Goal: Task Accomplishment & Management: Use online tool/utility

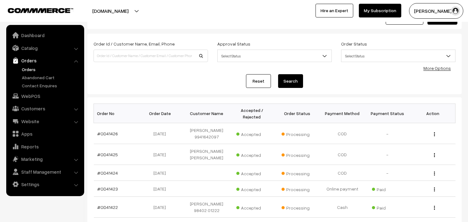
scroll to position [35, 0]
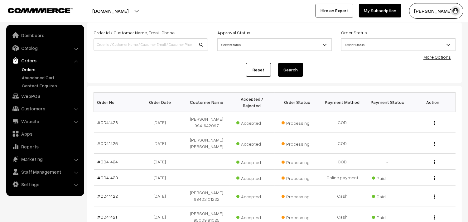
click at [27, 61] on link "Orders" at bounding box center [45, 60] width 74 height 11
click at [28, 65] on link "Orders" at bounding box center [45, 60] width 74 height 11
click at [113, 48] on input at bounding box center [151, 44] width 114 height 12
paste input "9444059514"
type input "9444059514"
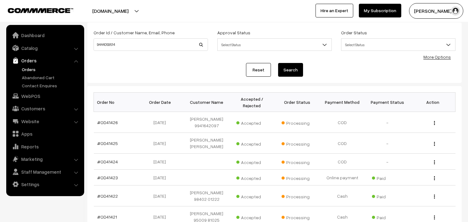
click at [289, 70] on button "Search" at bounding box center [290, 70] width 25 height 14
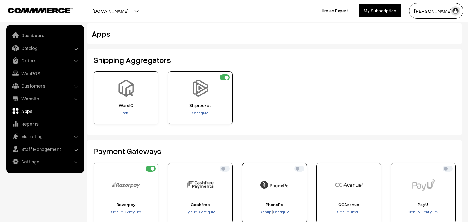
scroll to position [138, 0]
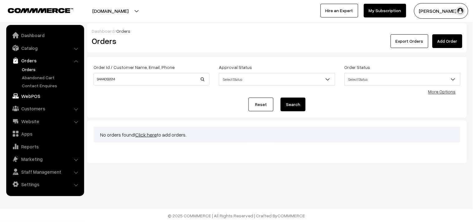
click at [30, 95] on link "WebPOS" at bounding box center [45, 95] width 74 height 11
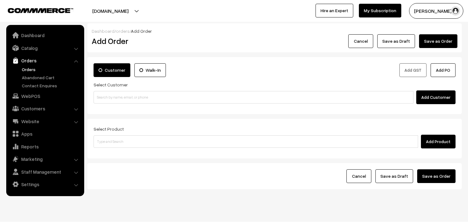
click at [120, 101] on input at bounding box center [254, 97] width 320 height 12
click at [106, 94] on input "78248 50366" at bounding box center [254, 97] width 320 height 12
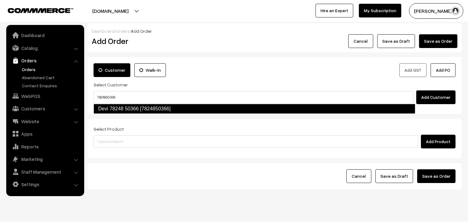
click at [113, 106] on link "Devi 78248 50366 [7824850366]" at bounding box center [255, 109] width 322 height 10
type input "7824850366"
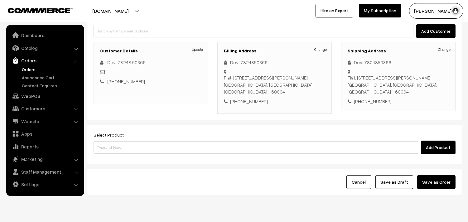
scroll to position [92, 0]
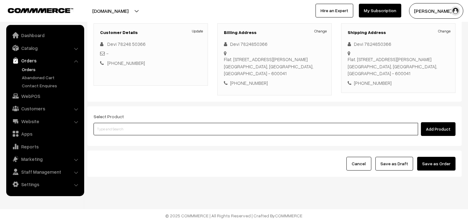
click at [128, 126] on input at bounding box center [256, 129] width 325 height 12
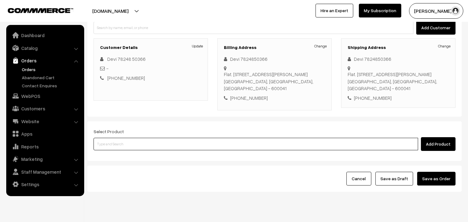
scroll to position [57, 0]
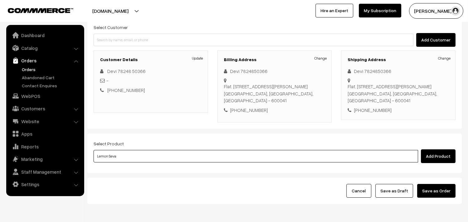
type input "Lemon Sevai"
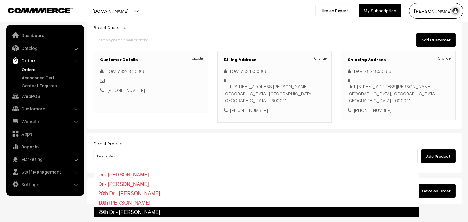
click at [132, 214] on link "29th Dr - Lemon Sevai" at bounding box center [256, 212] width 325 height 10
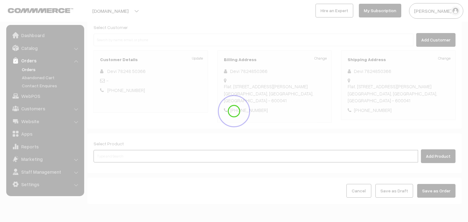
click at [121, 162] on input at bounding box center [256, 156] width 325 height 12
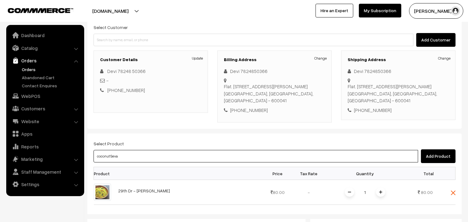
type input "coconut Sevai"
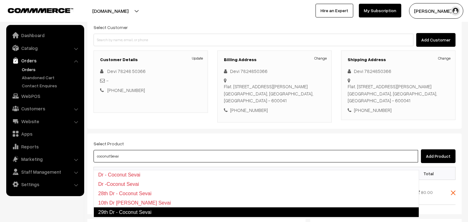
click at [127, 210] on link "29th Dr - Coconut Sevai" at bounding box center [256, 212] width 325 height 10
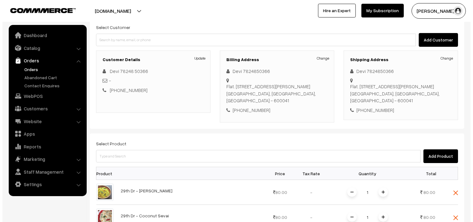
scroll to position [161, 0]
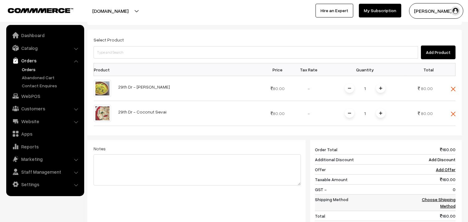
click at [438, 205] on link "Choose Shipping Method" at bounding box center [439, 203] width 34 height 12
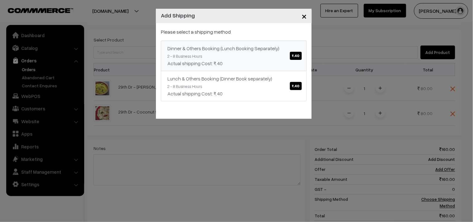
click at [291, 52] on span "₹.40" at bounding box center [296, 56] width 12 height 8
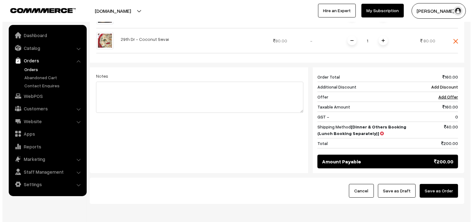
scroll to position [269, 0]
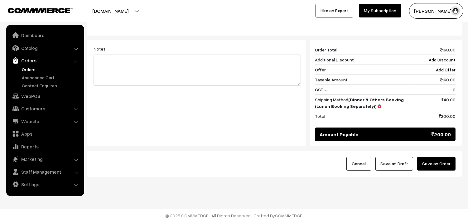
click at [437, 161] on button "Save as Order" at bounding box center [436, 164] width 38 height 14
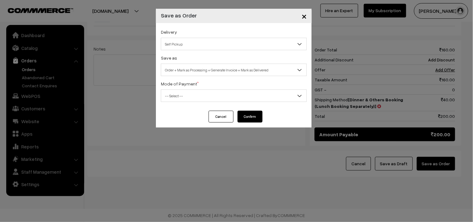
click at [194, 41] on span "Self Pickup" at bounding box center [233, 44] width 145 height 11
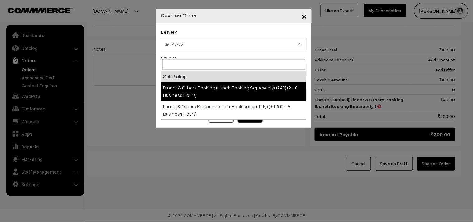
select select "DOB1"
select select "3"
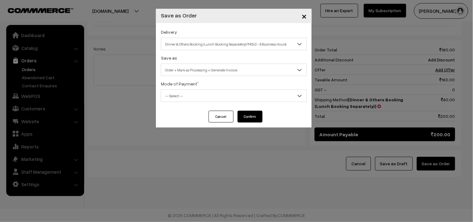
click at [237, 74] on span "Order + Mark as Processing + Generate Invoice" at bounding box center [233, 70] width 145 height 11
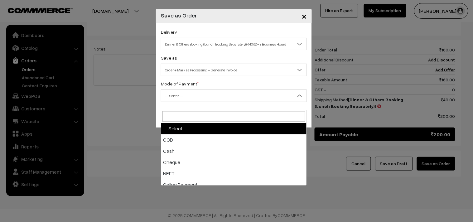
drag, startPoint x: 195, startPoint y: 92, endPoint x: 189, endPoint y: 106, distance: 15.1
click at [195, 92] on span "-- Select --" at bounding box center [233, 95] width 145 height 11
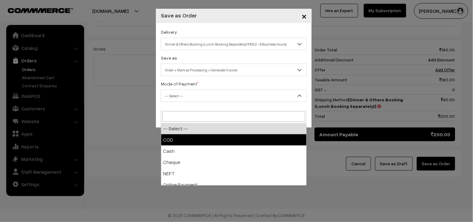
select select "1"
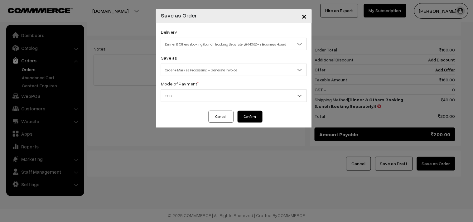
click at [253, 117] on button "Confirm" at bounding box center [250, 117] width 25 height 12
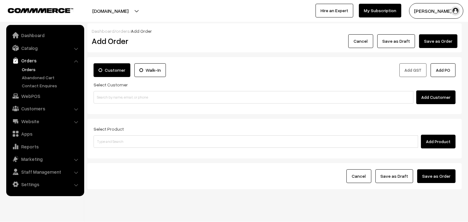
click at [32, 66] on link "Orders" at bounding box center [51, 69] width 62 height 7
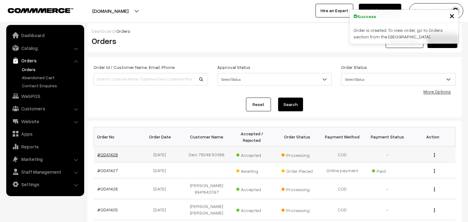
click at [104, 154] on link "#OD41428" at bounding box center [108, 154] width 21 height 5
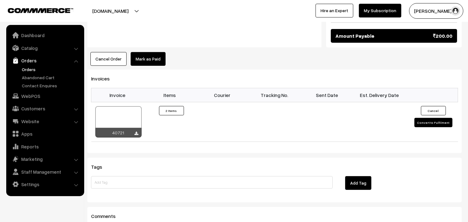
scroll to position [416, 0]
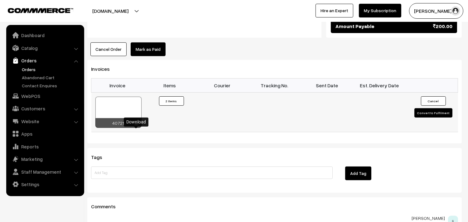
click at [136, 126] on icon at bounding box center [137, 124] width 4 height 4
click at [36, 98] on link "WebPOS" at bounding box center [45, 95] width 74 height 11
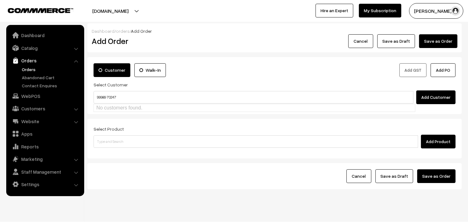
click at [107, 92] on input "99989 70247" at bounding box center [254, 97] width 320 height 12
click at [107, 105] on link "Govindarajan 9998970247 [food64@gmail.com] [9998970247]" at bounding box center [254, 108] width 321 height 9
type input "9998970247"
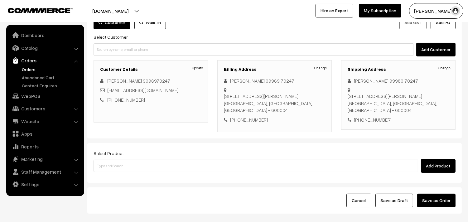
scroll to position [50, 0]
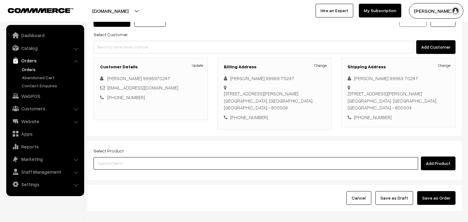
click at [116, 166] on input at bounding box center [256, 163] width 325 height 12
type input "lemon sevai"
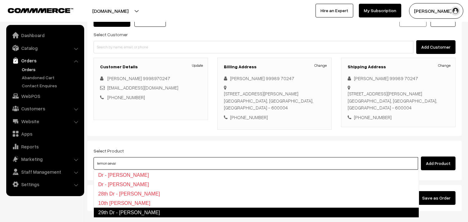
click at [120, 212] on link "29th Dr - Lemon Sevai" at bounding box center [256, 213] width 325 height 10
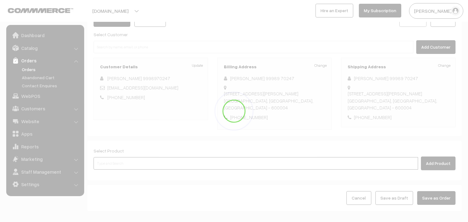
click at [121, 164] on input at bounding box center [256, 163] width 325 height 12
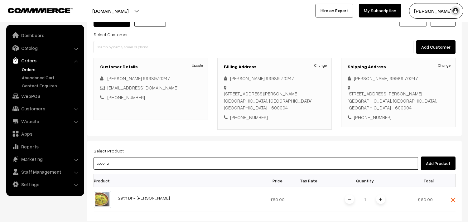
type input "coconut"
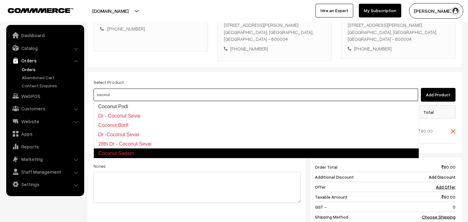
scroll to position [119, 0]
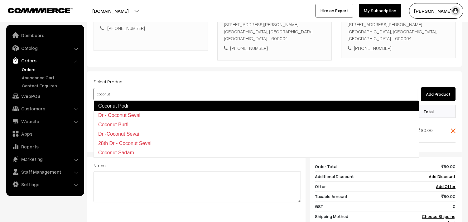
click at [133, 107] on link "Coconut Podi" at bounding box center [256, 106] width 325 height 10
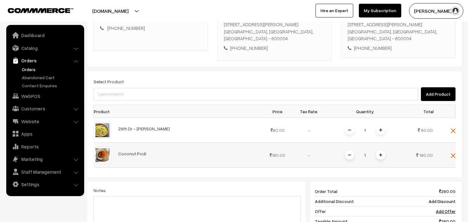
click at [454, 154] on img at bounding box center [453, 155] width 5 height 5
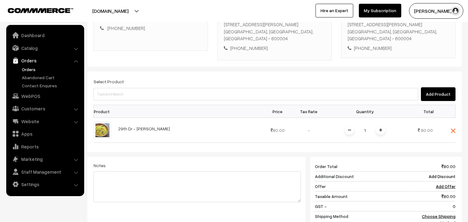
click at [122, 100] on div "Select Product Add Product Product Price Tax Rate Quantity Total 1" at bounding box center [274, 166] width 374 height 191
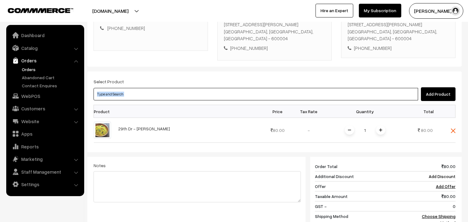
click at [146, 92] on input at bounding box center [256, 94] width 325 height 12
type input "coconut sev"
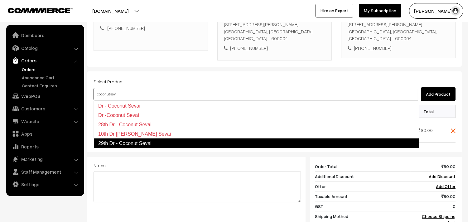
click at [127, 142] on link "29th Dr - Coconut Sevai" at bounding box center [256, 143] width 325 height 10
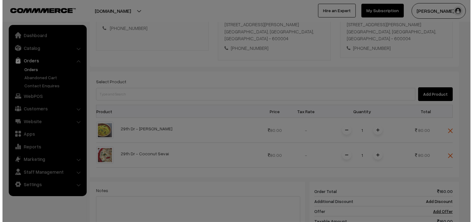
scroll to position [223, 0]
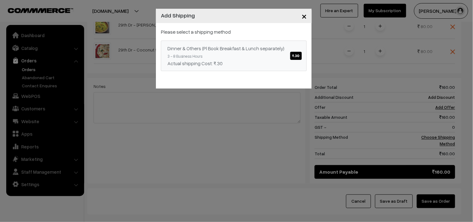
click at [282, 57] on link "Dinner & Others (Pl Book Breakfast & Lunch separately) ₹.30 3 - 8 Business Hour…" at bounding box center [234, 56] width 146 height 31
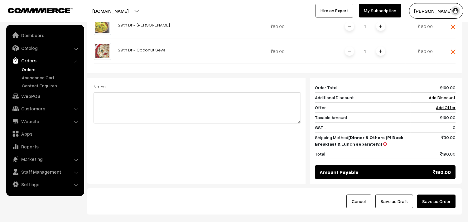
click at [425, 202] on button "Save as Order" at bounding box center [436, 202] width 38 height 14
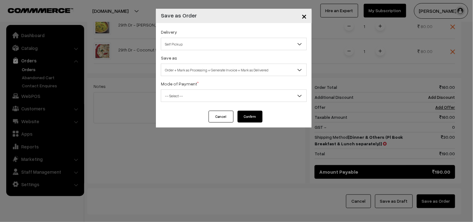
drag, startPoint x: 184, startPoint y: 39, endPoint x: 182, endPoint y: 46, distance: 6.8
click at [184, 40] on span "Self Pickup" at bounding box center [233, 44] width 145 height 11
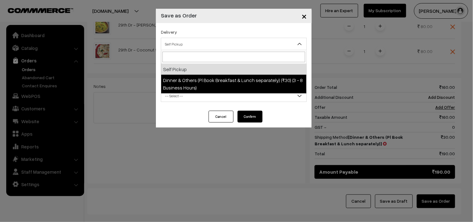
select select "DOP1"
select select "3"
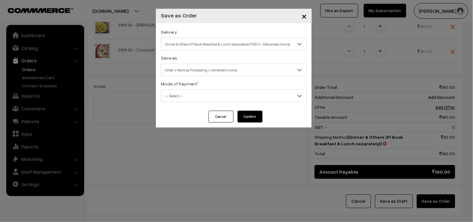
drag, startPoint x: 192, startPoint y: 66, endPoint x: 194, endPoint y: 72, distance: 6.3
click at [192, 66] on span "Order + Mark as Processing + Generate Invoice" at bounding box center [233, 70] width 145 height 11
click at [197, 95] on span "-- Select --" at bounding box center [233, 95] width 145 height 11
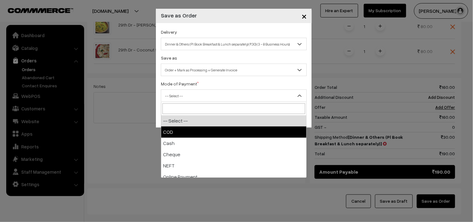
drag, startPoint x: 185, startPoint y: 133, endPoint x: 253, endPoint y: 123, distance: 68.0
select select "1"
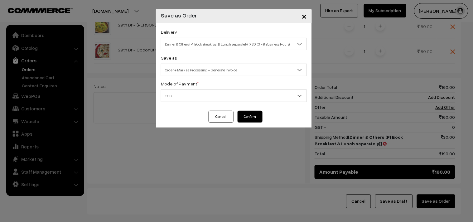
click at [259, 118] on button "Confirm" at bounding box center [250, 117] width 25 height 12
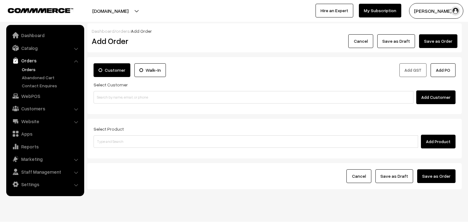
click at [27, 68] on link "Orders" at bounding box center [51, 69] width 62 height 7
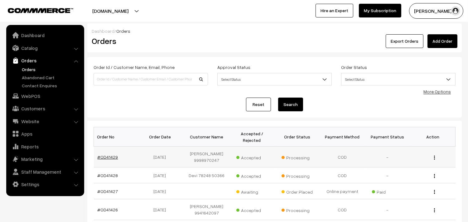
click at [104, 155] on link "#OD41429" at bounding box center [108, 156] width 21 height 5
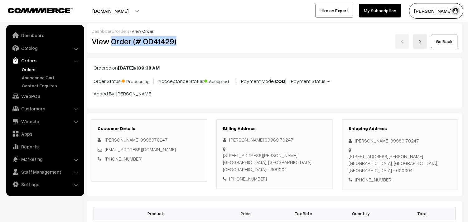
click at [188, 41] on h2 "View Order (# OD41429)" at bounding box center [150, 41] width 116 height 10
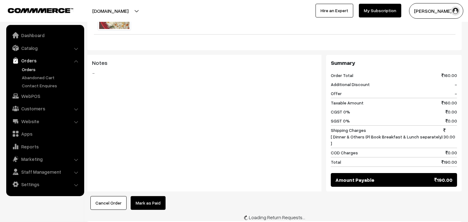
scroll to position [346, 0]
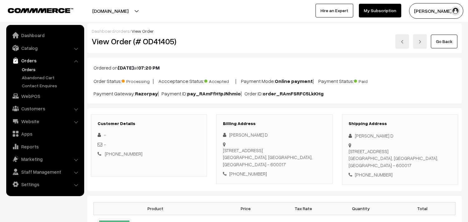
click at [29, 66] on link "Orders" at bounding box center [51, 69] width 62 height 7
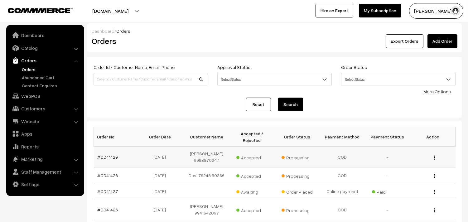
click at [112, 155] on link "#OD41429" at bounding box center [108, 156] width 21 height 5
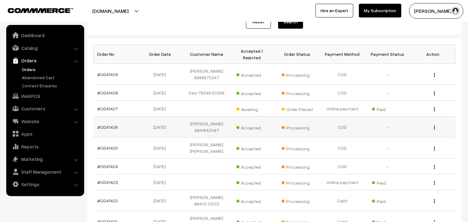
scroll to position [104, 0]
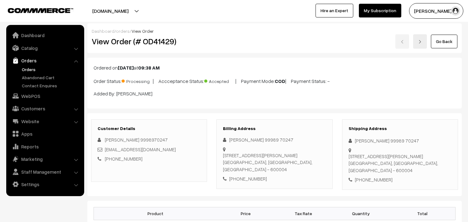
scroll to position [346, 0]
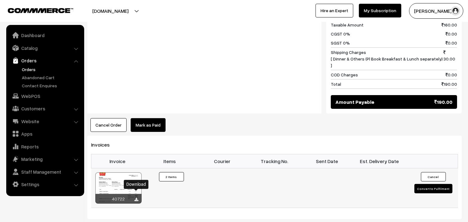
click at [137, 198] on icon at bounding box center [137, 200] width 4 height 4
click at [28, 67] on link "Orders" at bounding box center [51, 69] width 62 height 7
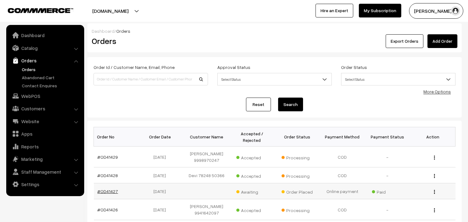
click at [102, 192] on link "#OD41427" at bounding box center [108, 191] width 21 height 5
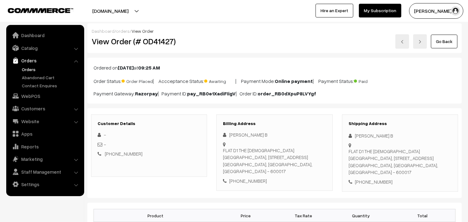
click at [447, 35] on link "Go Back" at bounding box center [444, 42] width 26 height 14
